Goal: Communication & Community: Ask a question

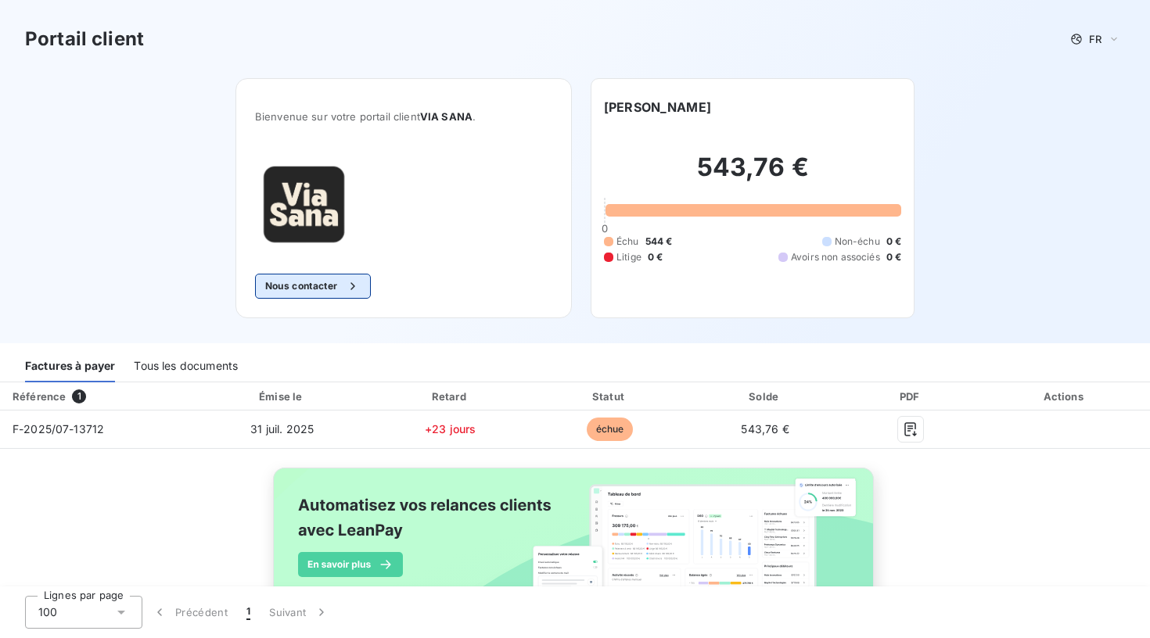
click at [333, 290] on button "Nous contacter" at bounding box center [313, 286] width 116 height 25
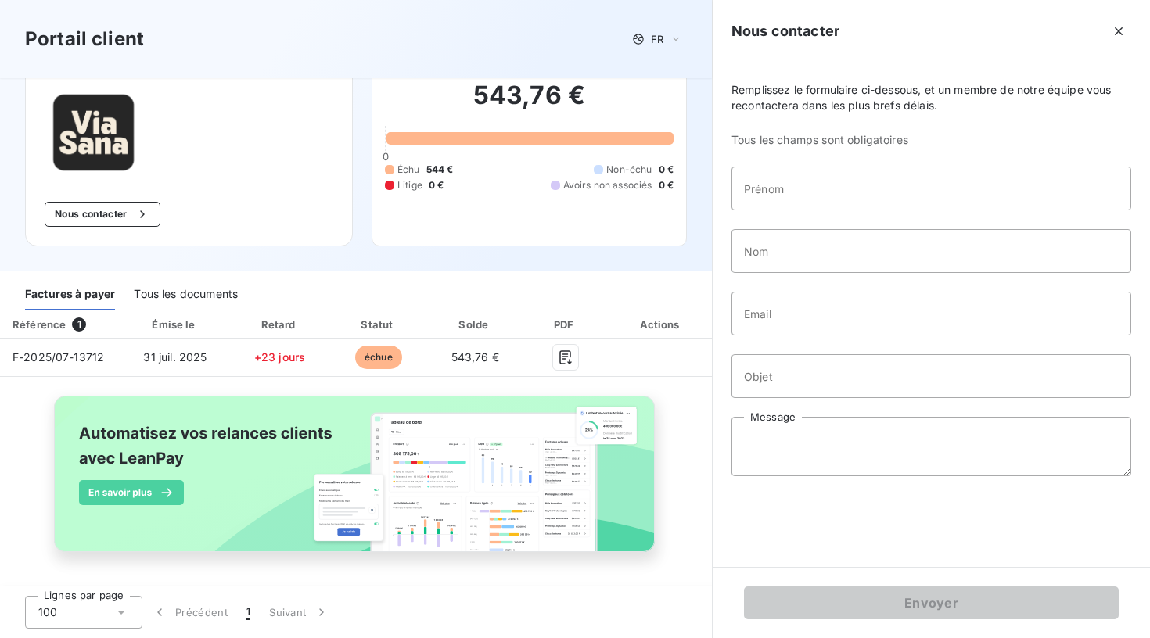
scroll to position [72, 0]
type input "[PERSON_NAME]"
type input "Bézille"
type input "[EMAIL_ADDRESS][DOMAIN_NAME]"
click at [760, 384] on input "Objet" at bounding box center [931, 376] width 400 height 44
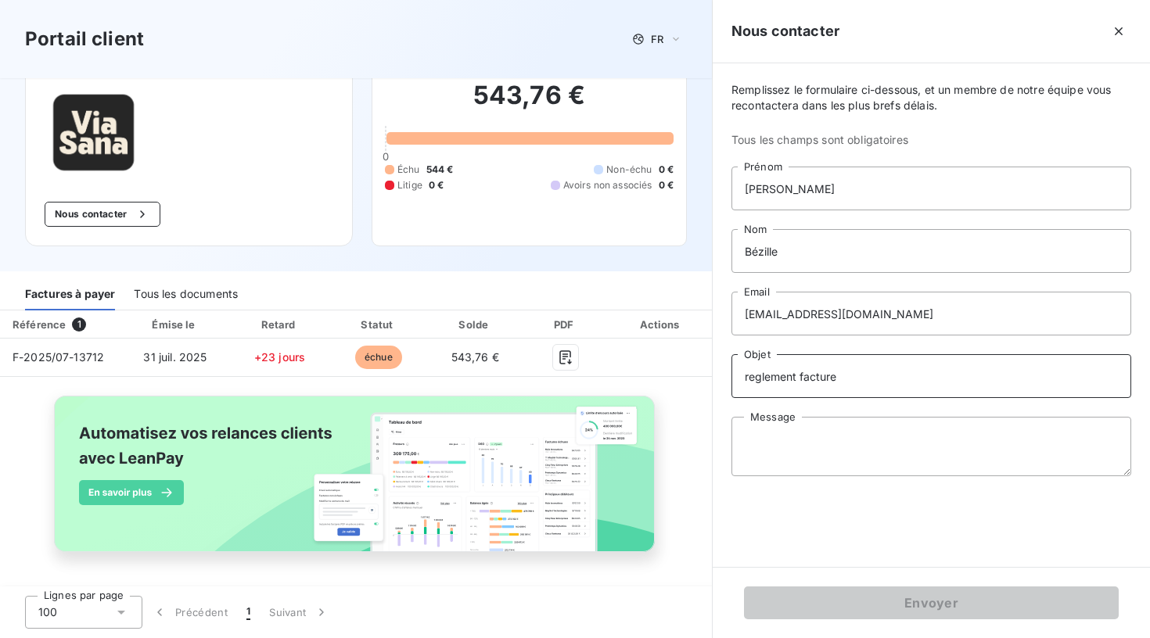
type input "reglement facture"
click at [759, 451] on textarea "Message" at bounding box center [931, 446] width 400 height 59
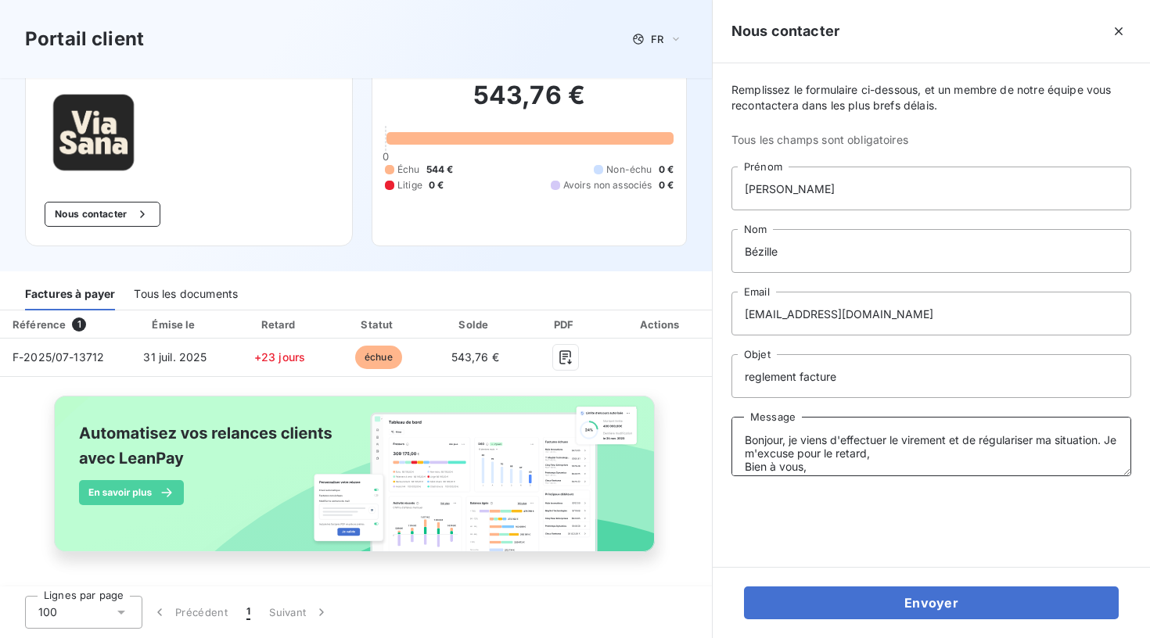
scroll to position [11, 0]
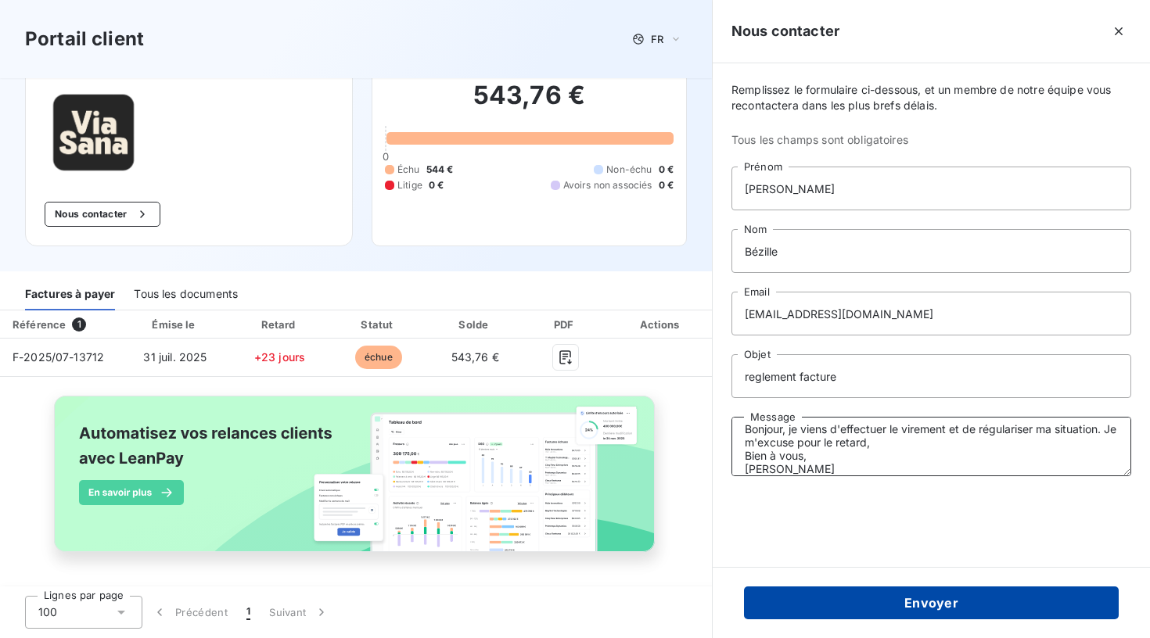
type textarea "Bonjour, je viens d'effectuer le virement et de régulariser ma situation. Je m'…"
click at [873, 608] on button "Envoyer" at bounding box center [931, 602] width 375 height 33
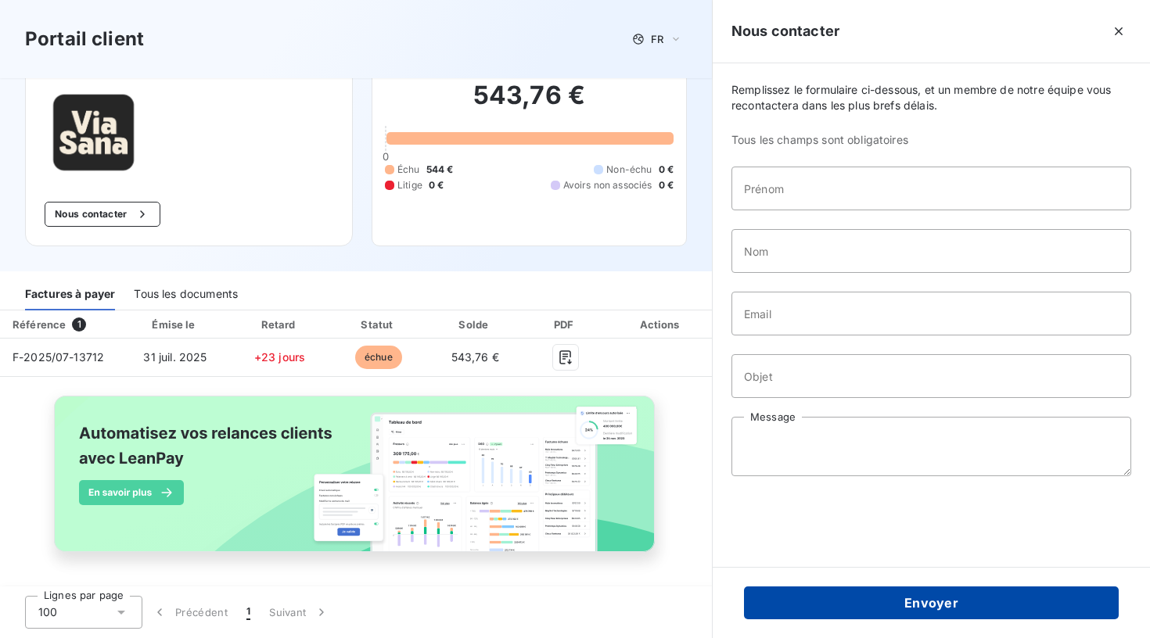
scroll to position [0, 0]
